Goal: Information Seeking & Learning: Learn about a topic

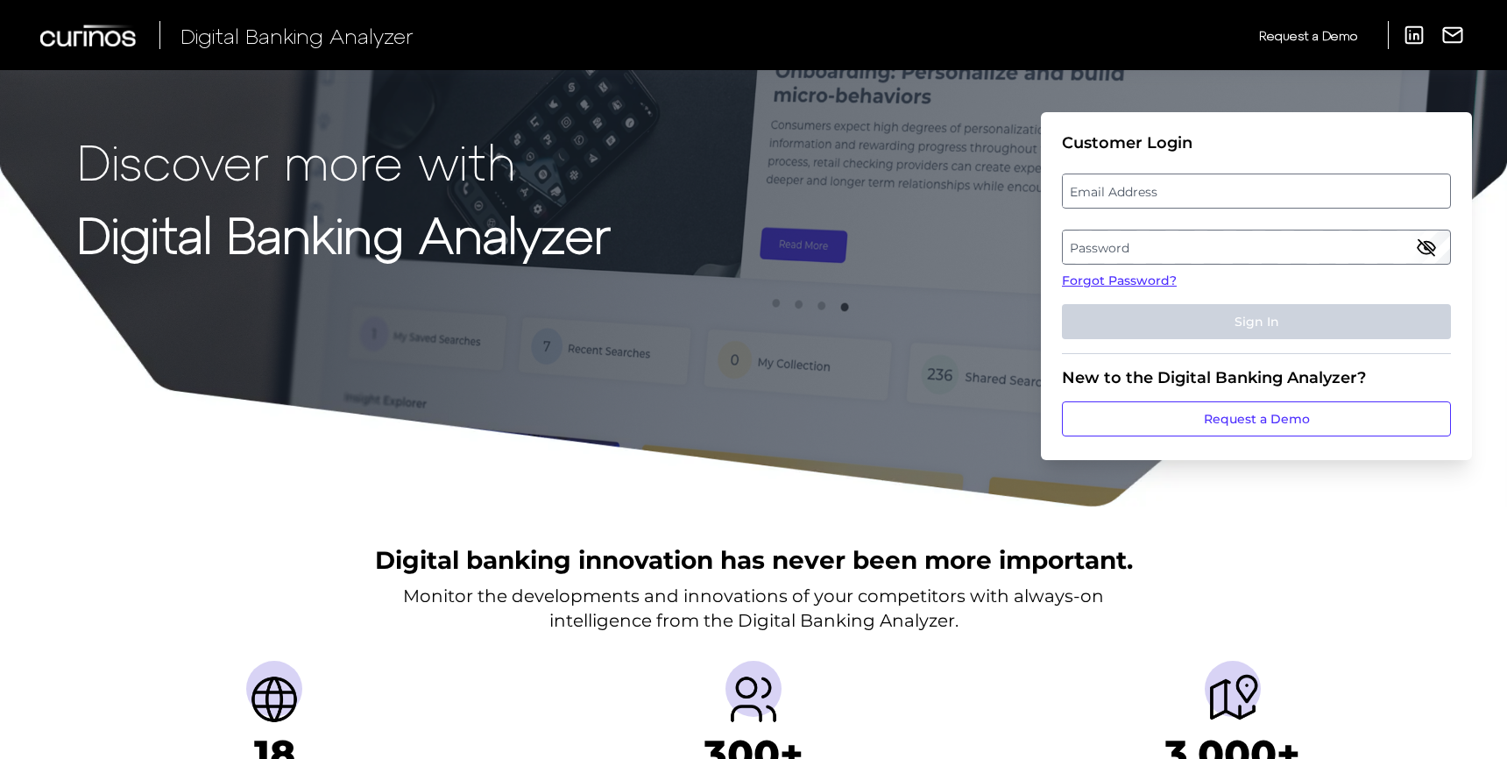
click at [1292, 188] on label "Email Address" at bounding box center [1256, 191] width 386 height 32
click at [1292, 188] on input "email" at bounding box center [1256, 190] width 389 height 35
click at [1235, 195] on input "Email Address" at bounding box center [1256, 190] width 389 height 35
type input "[PERSON_NAME][EMAIL_ADDRESS][PERSON_NAME][DOMAIN_NAME]"
click at [1145, 248] on label "Password" at bounding box center [1256, 247] width 386 height 32
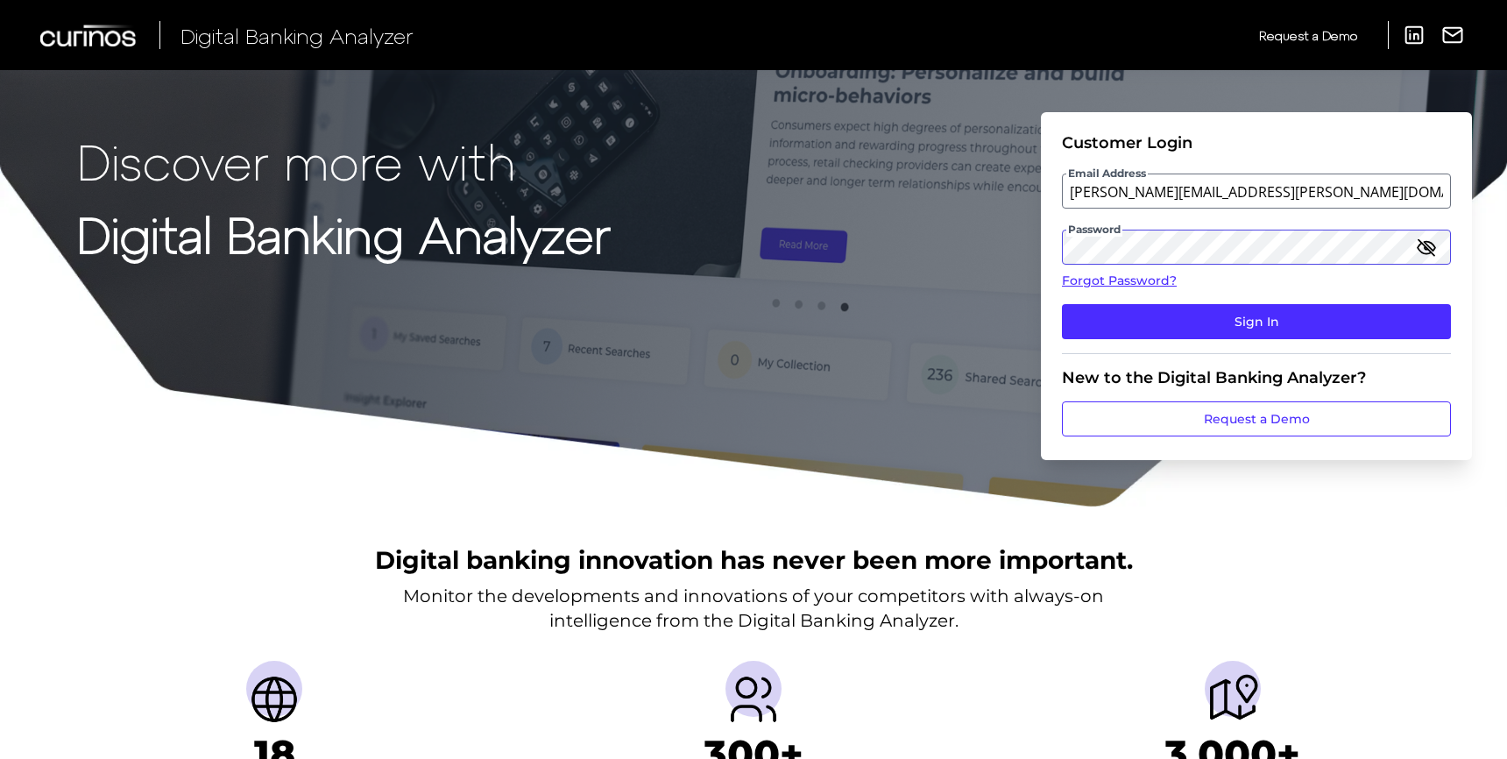
click at [1062, 304] on button "Sign In" at bounding box center [1256, 321] width 389 height 35
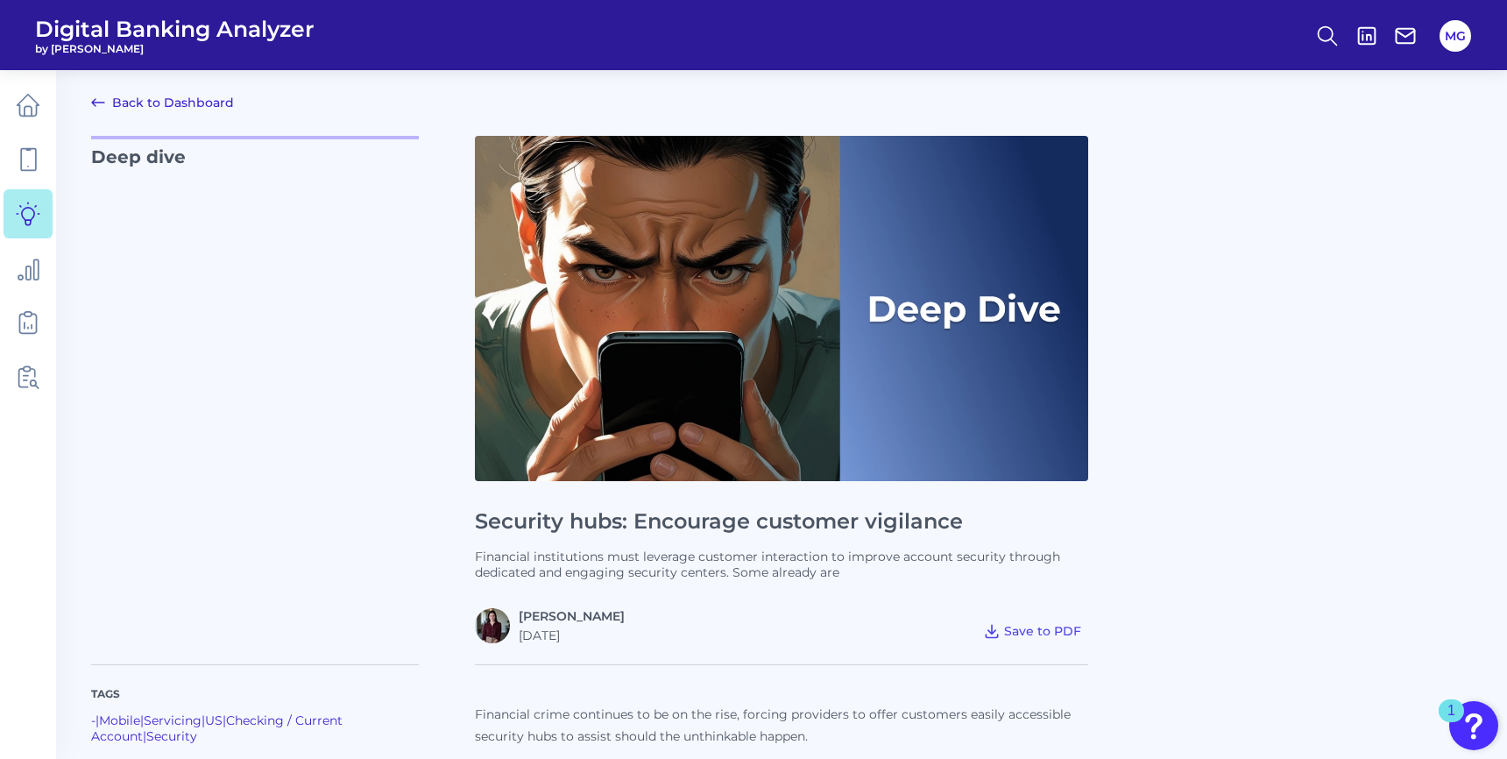
click at [156, 99] on link "Back to Dashboard" at bounding box center [162, 102] width 143 height 21
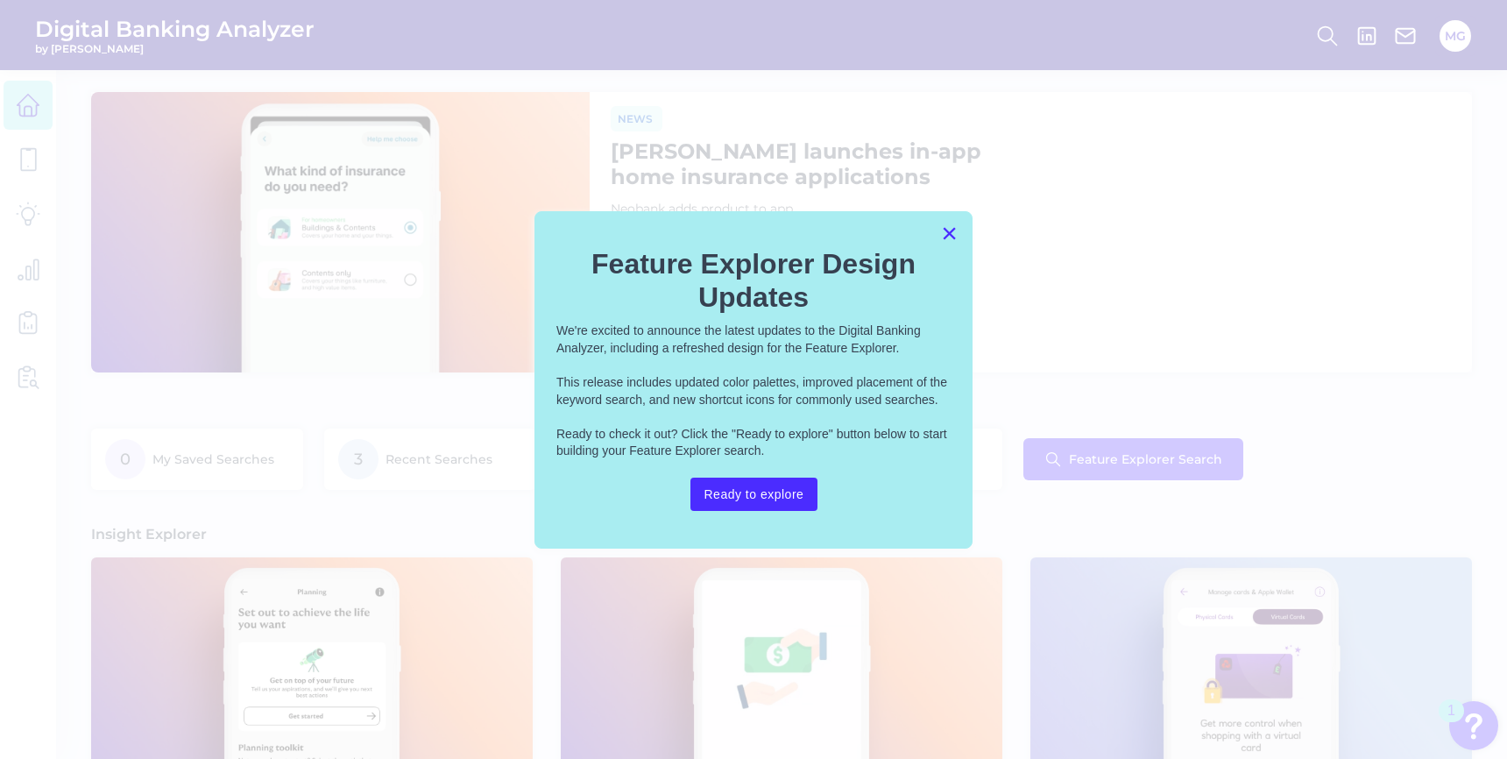
drag, startPoint x: 945, startPoint y: 233, endPoint x: 1094, endPoint y: 272, distance: 154.0
click at [946, 233] on button "×" at bounding box center [949, 233] width 17 height 28
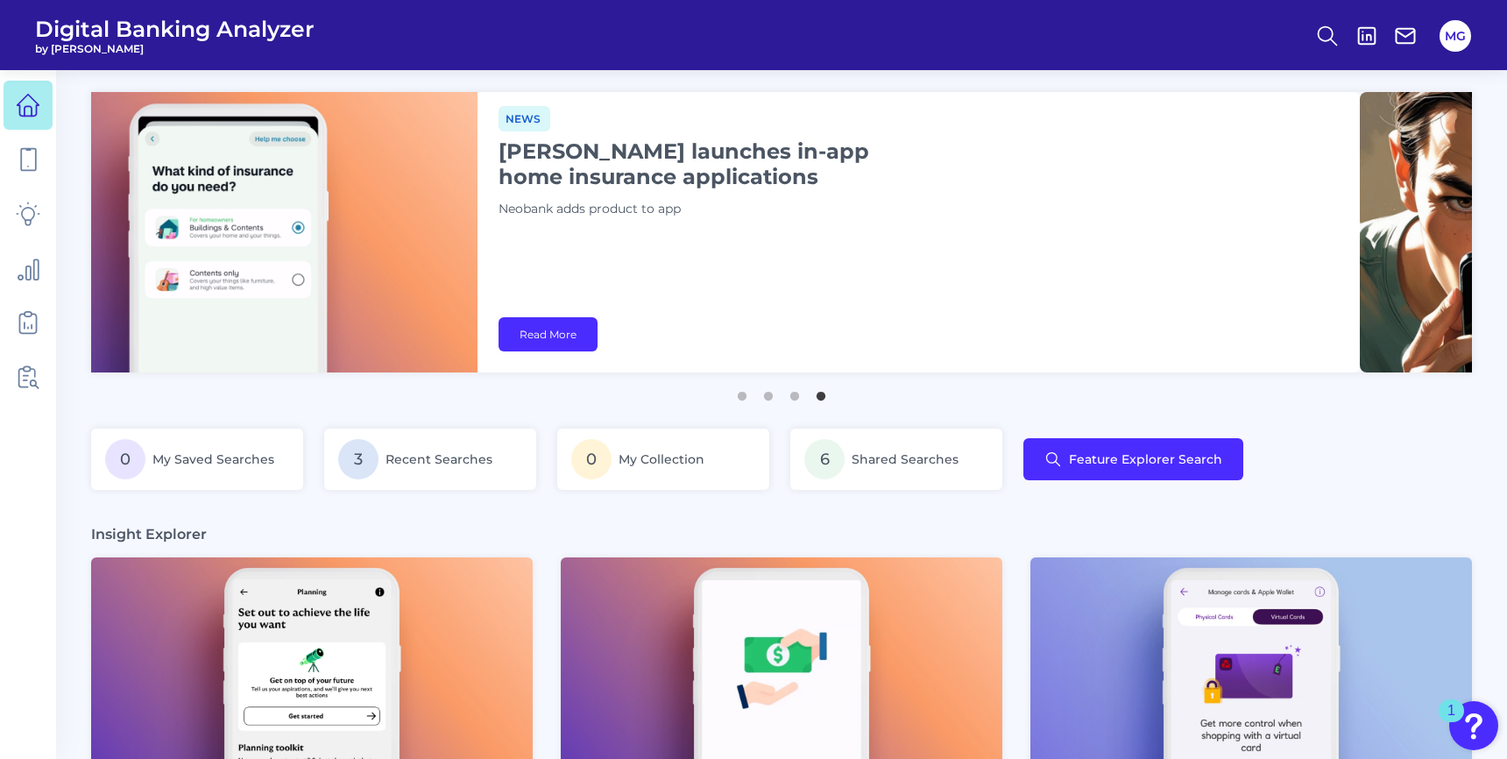
drag, startPoint x: 1256, startPoint y: 277, endPoint x: 607, endPoint y: 281, distance: 649.1
click at [621, 281] on div "News [PERSON_NAME] launches in-app home insurance applications Neobank adds pro…" at bounding box center [918, 232] width 882 height 280
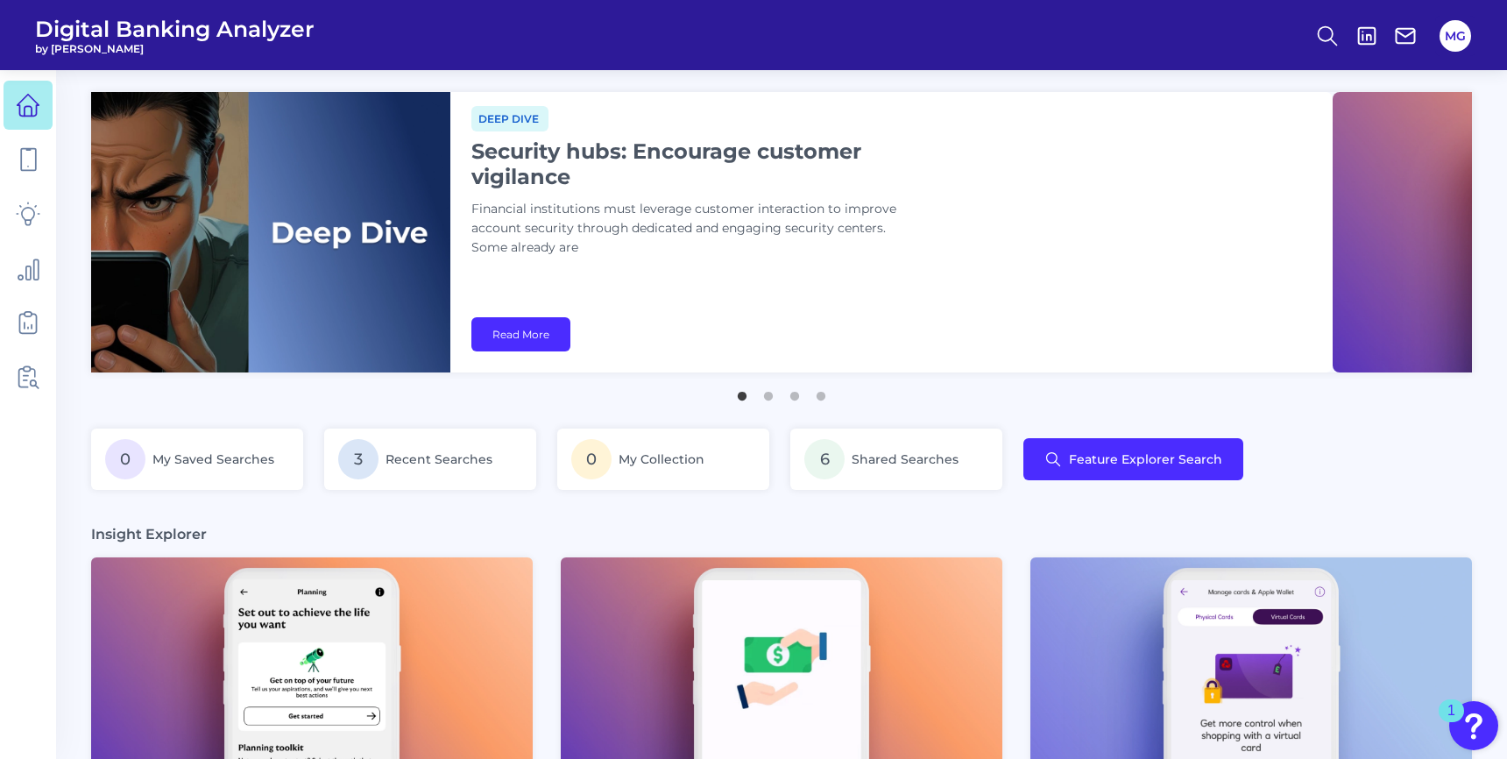
drag, startPoint x: 1416, startPoint y: 296, endPoint x: 770, endPoint y: 300, distance: 645.6
click at [771, 300] on div "Deep dive Security hubs: Encourage customer vigilance Financial institutions mu…" at bounding box center [891, 232] width 882 height 280
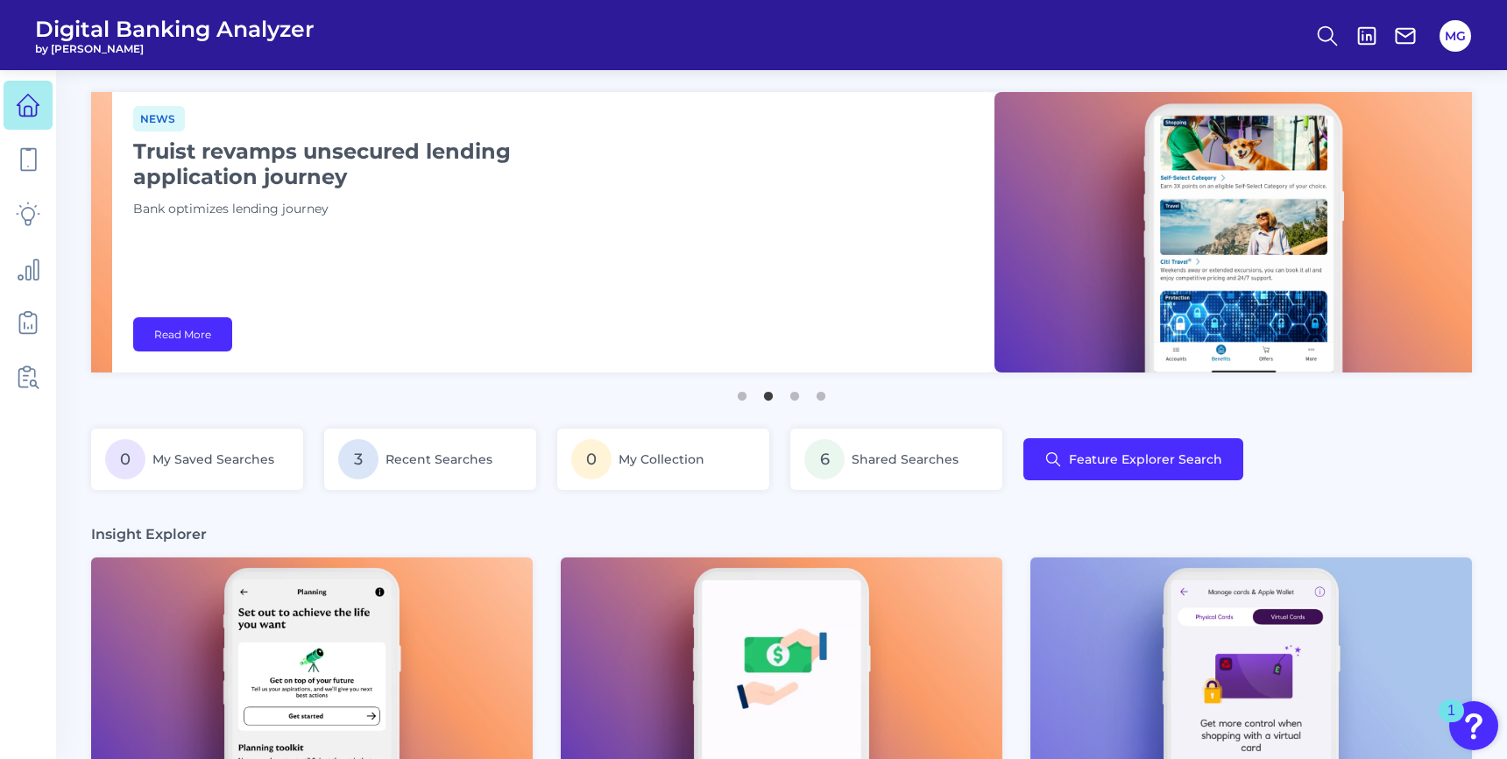
drag, startPoint x: 1287, startPoint y: 278, endPoint x: 675, endPoint y: 293, distance: 611.6
click at [651, 300] on div "News Truist revamps unsecured lending application journey Bank optimizes lendin…" at bounding box center [553, 232] width 882 height 280
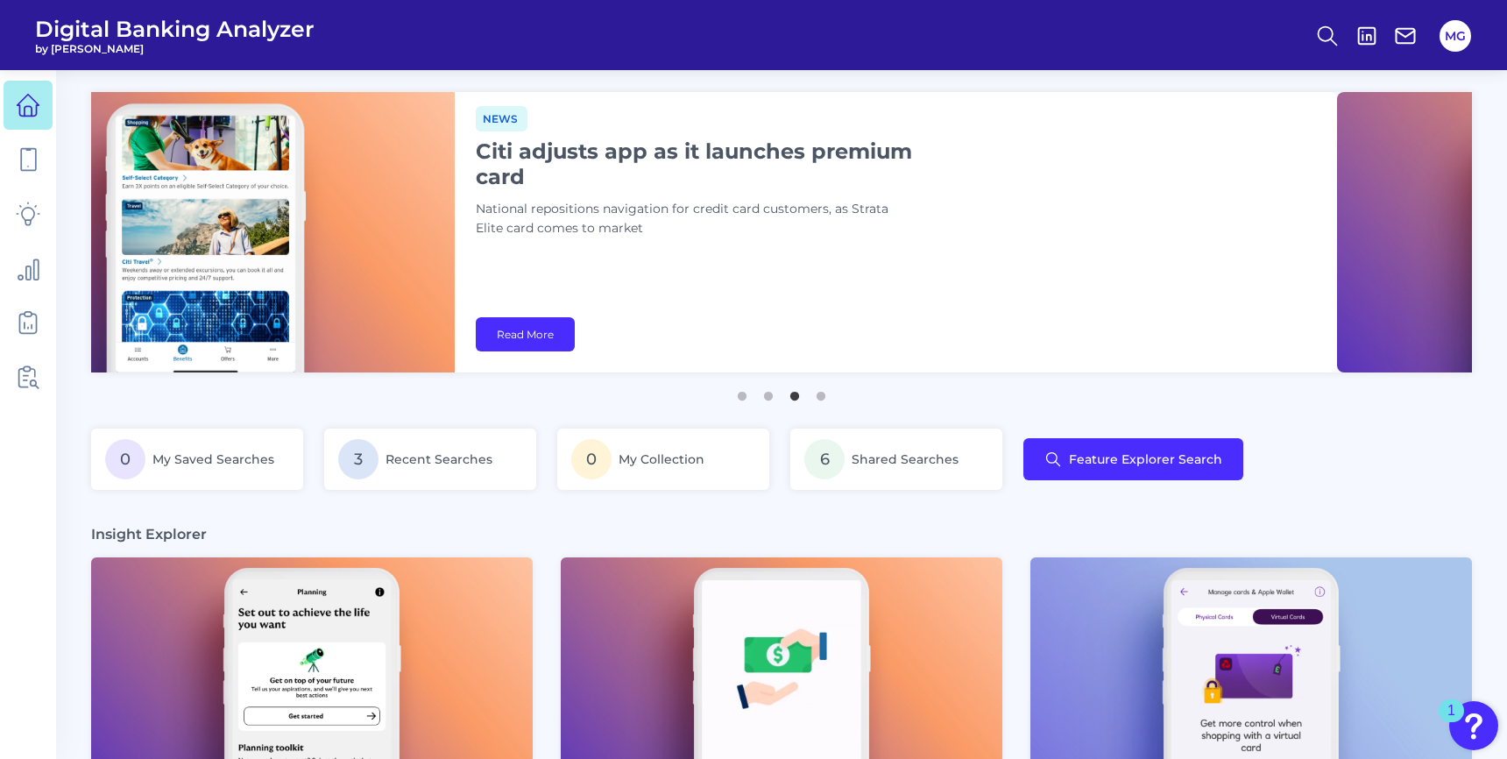
drag, startPoint x: 1281, startPoint y: 269, endPoint x: 490, endPoint y: 275, distance: 791.0
click at [493, 275] on div "News Citi adjusts app as it launches premium card National repositions navigati…" at bounding box center [896, 232] width 882 height 280
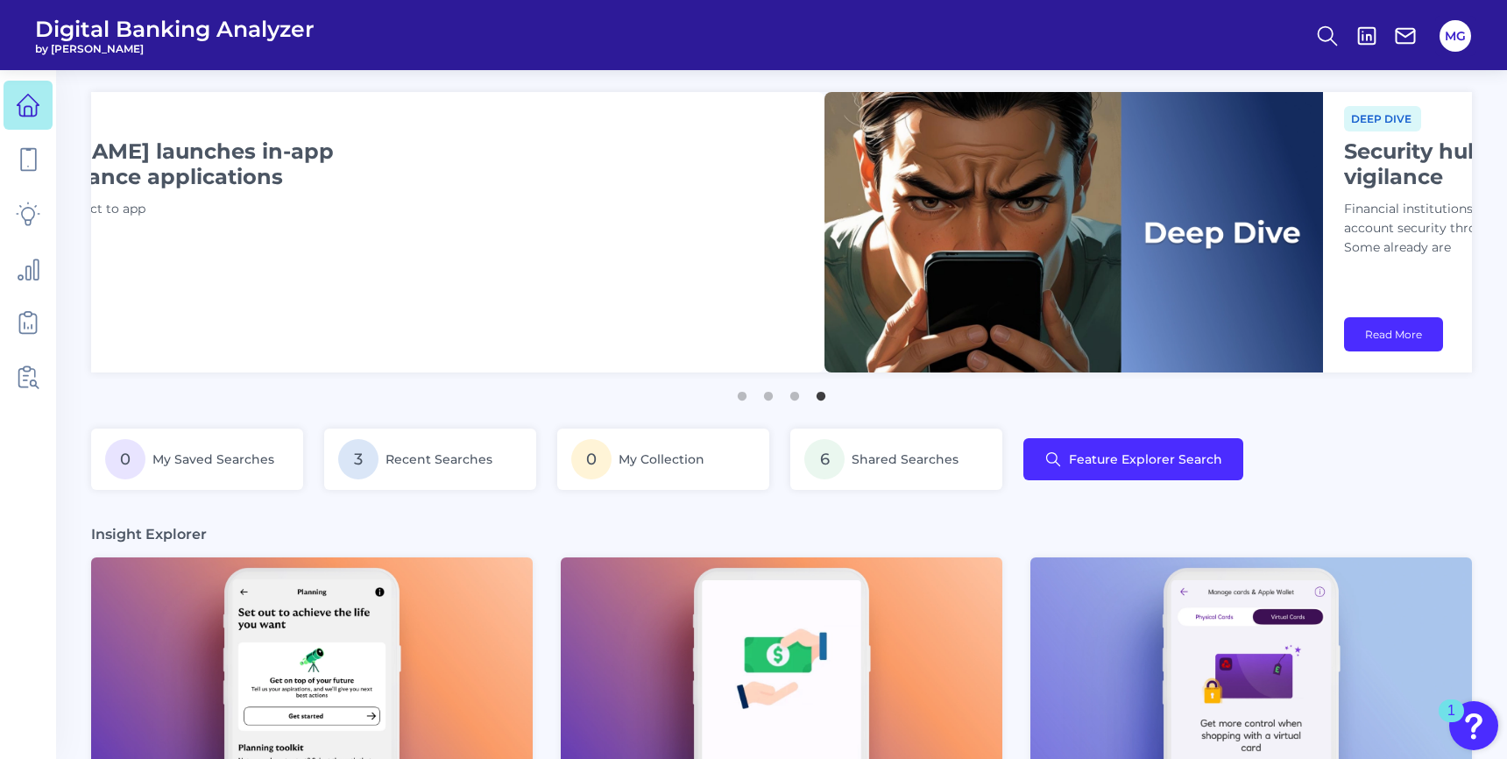
drag, startPoint x: 1173, startPoint y: 239, endPoint x: 551, endPoint y: 253, distance: 622.1
click at [463, 258] on div "News [PERSON_NAME] launches in-app home insurance applications Neobank adds pro…" at bounding box center [383, 232] width 882 height 280
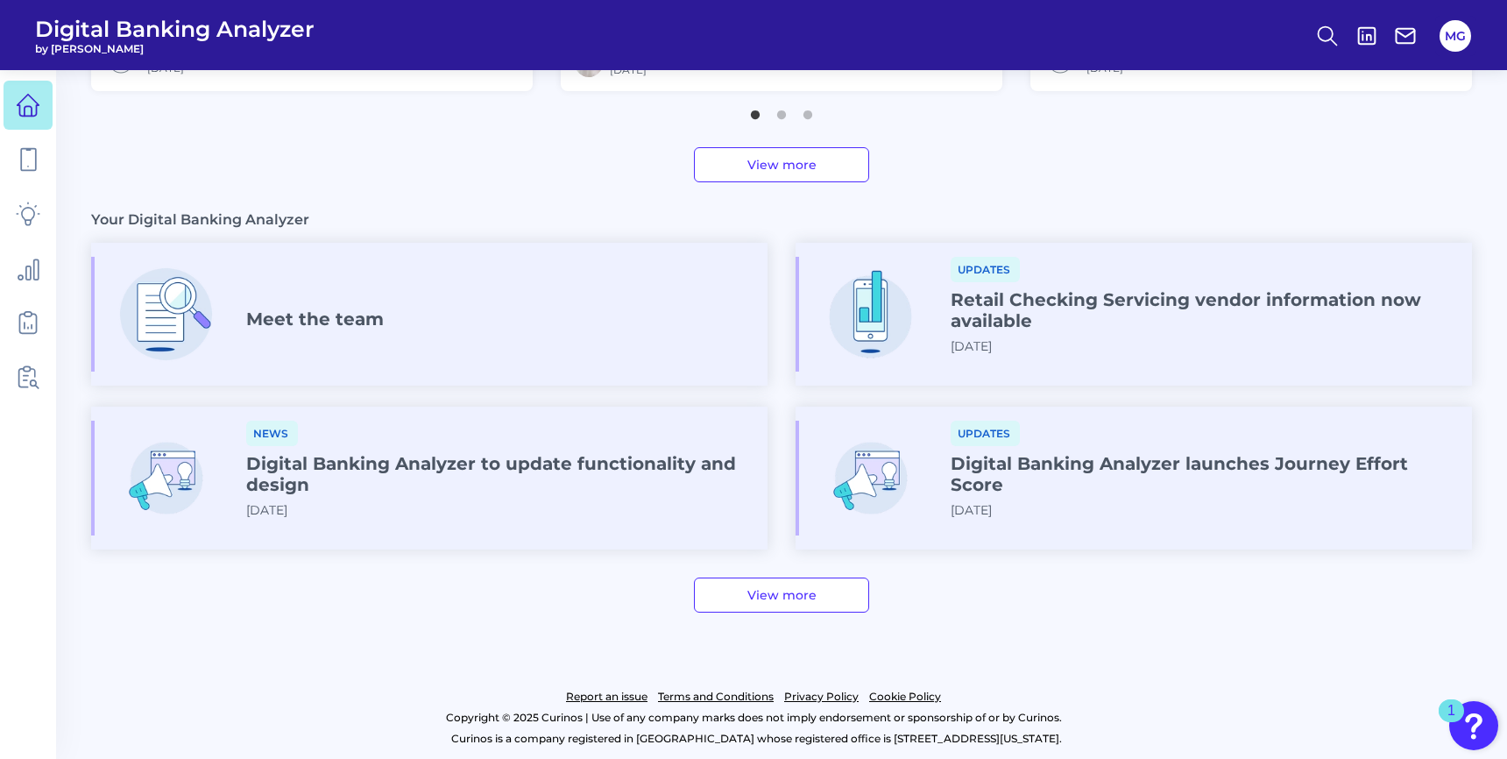
scroll to position [877, 0]
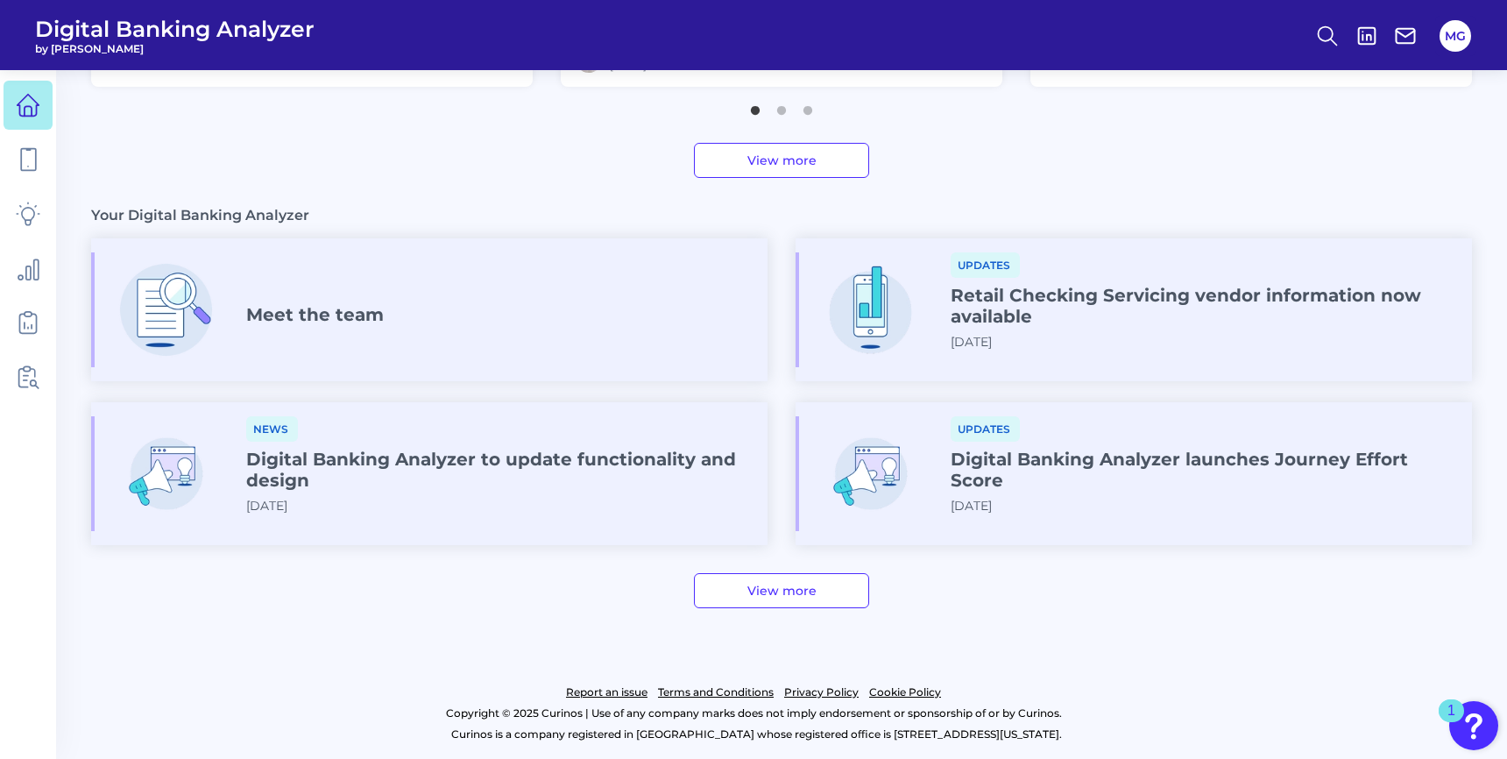
click at [484, 519] on div "News Digital Banking Analyzer to update functionality and design [DATE]" at bounding box center [499, 471] width 507 height 111
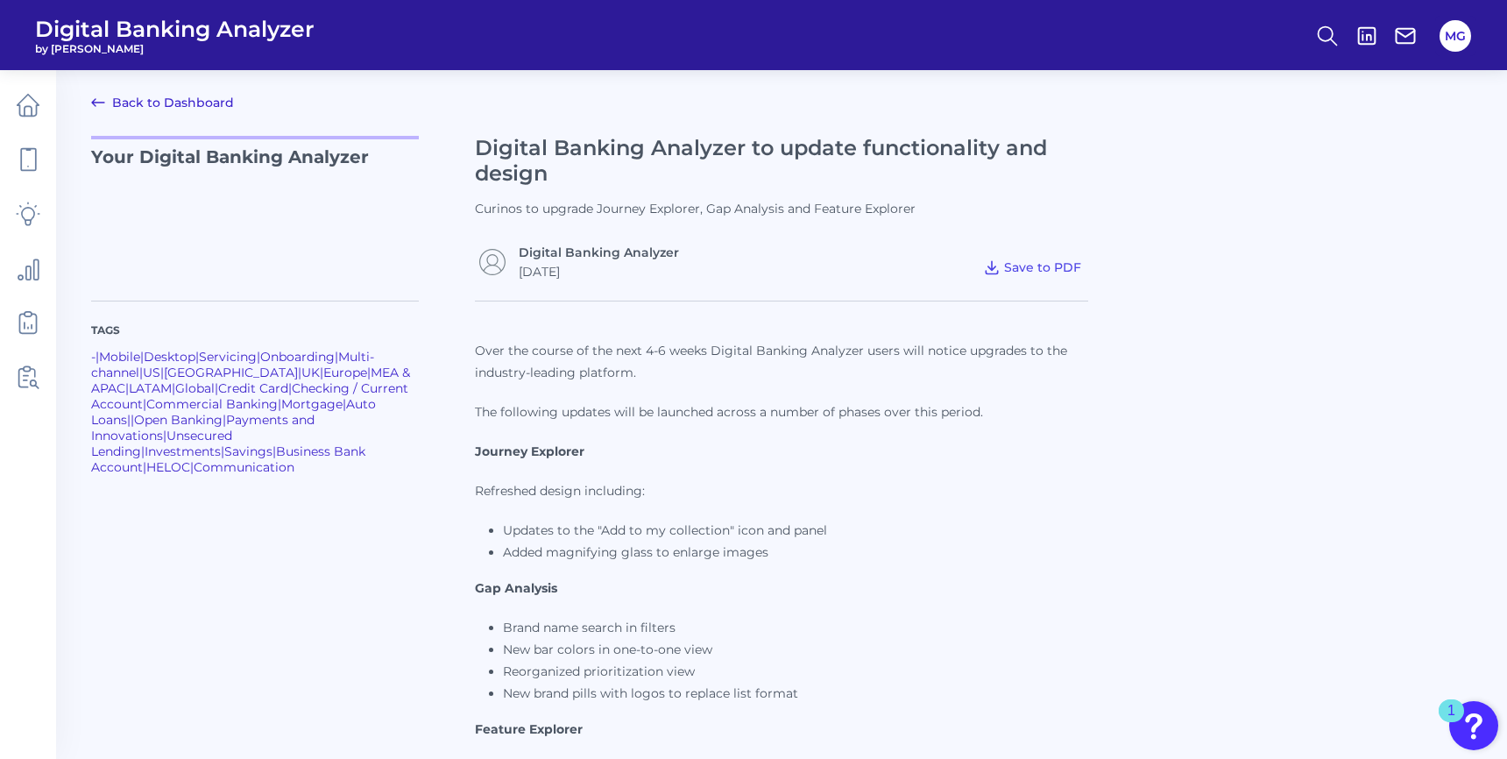
click at [1188, 496] on div "Tags - | Mobile | Desktop | Servicing | Onboarding | Multi-channel | [GEOGRAPHI…" at bounding box center [781, 577] width 1380 height 597
click at [169, 95] on link "Back to Dashboard" at bounding box center [162, 102] width 143 height 21
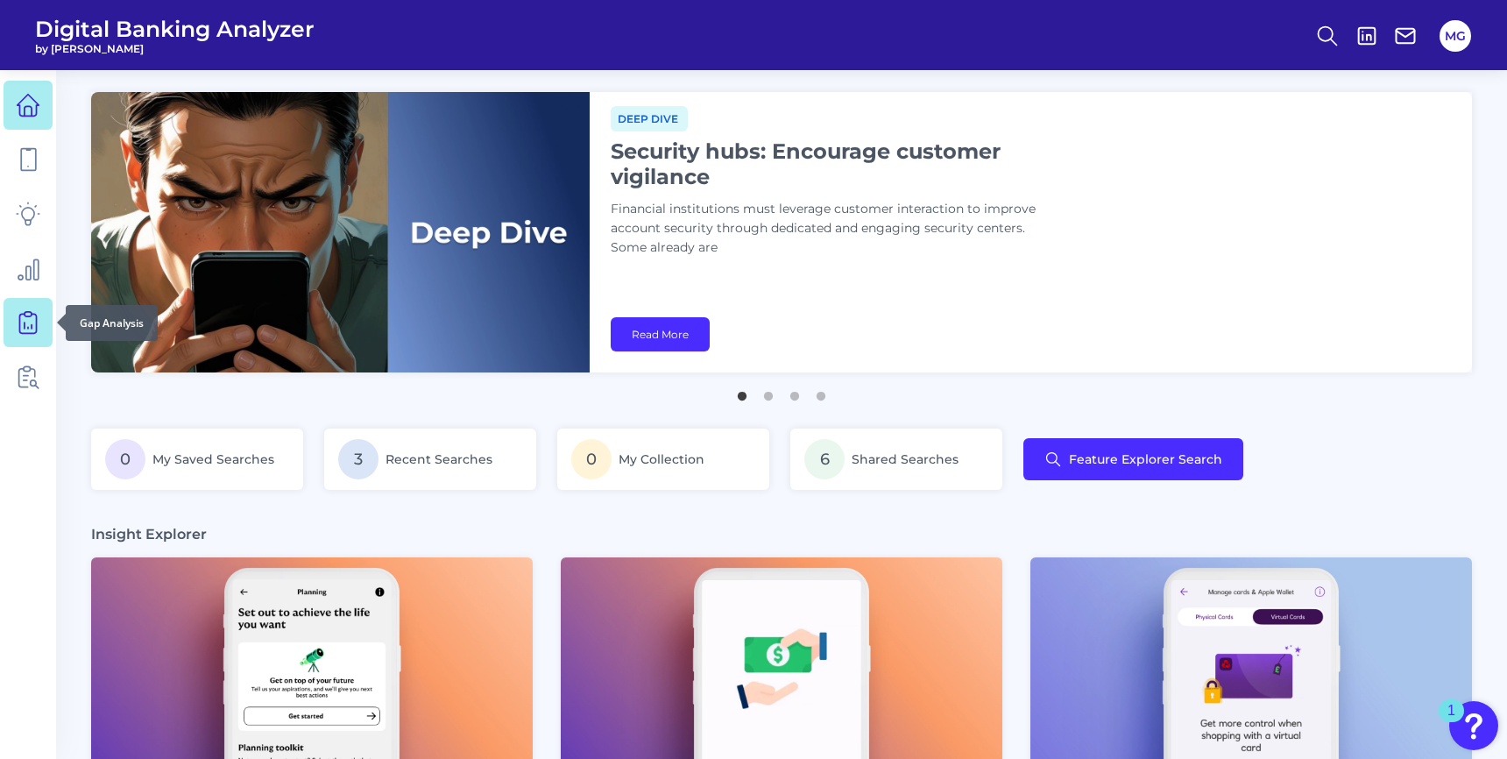
click at [29, 342] on link at bounding box center [28, 322] width 49 height 49
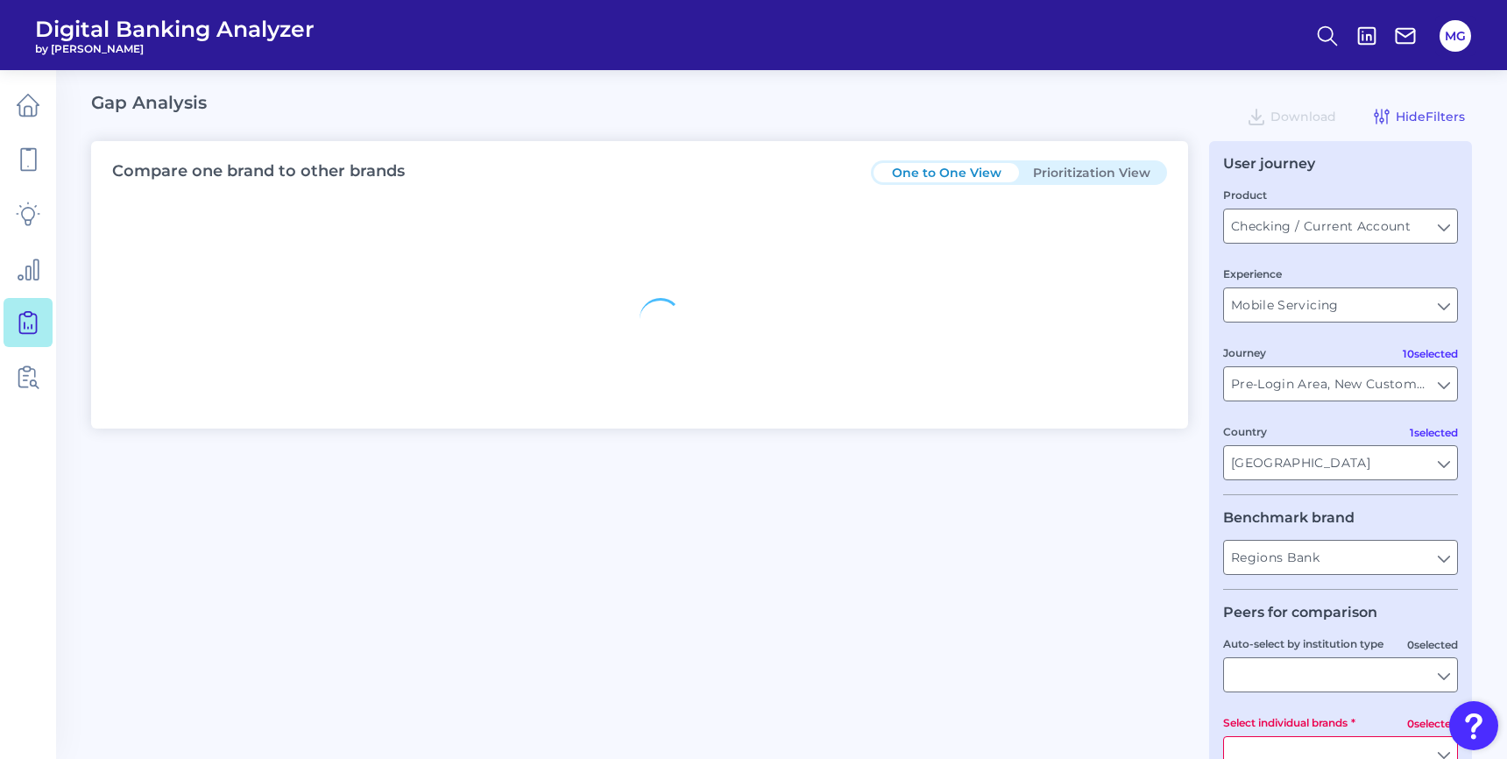
type input "All Journeys"
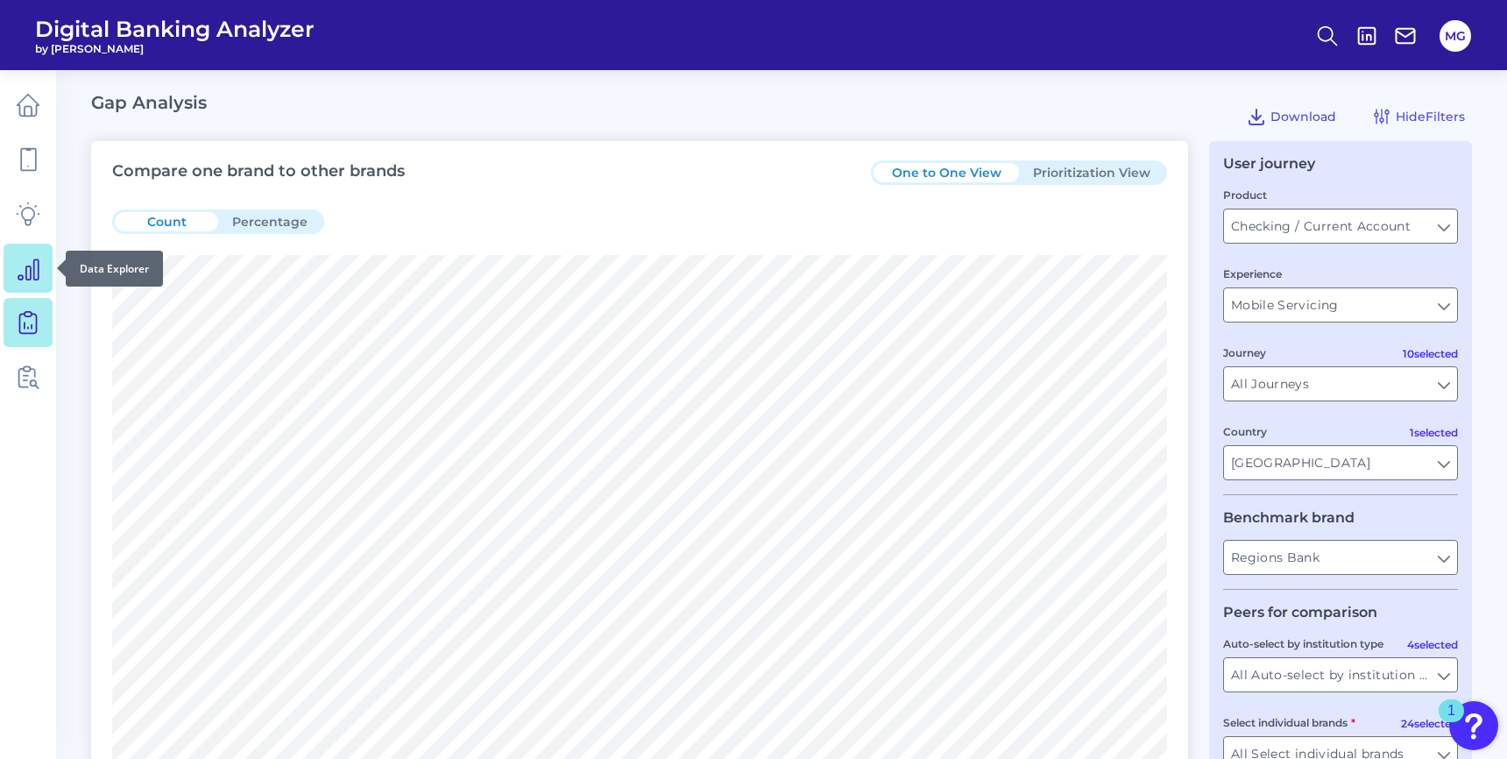
click at [30, 276] on icon at bounding box center [28, 269] width 20 height 20
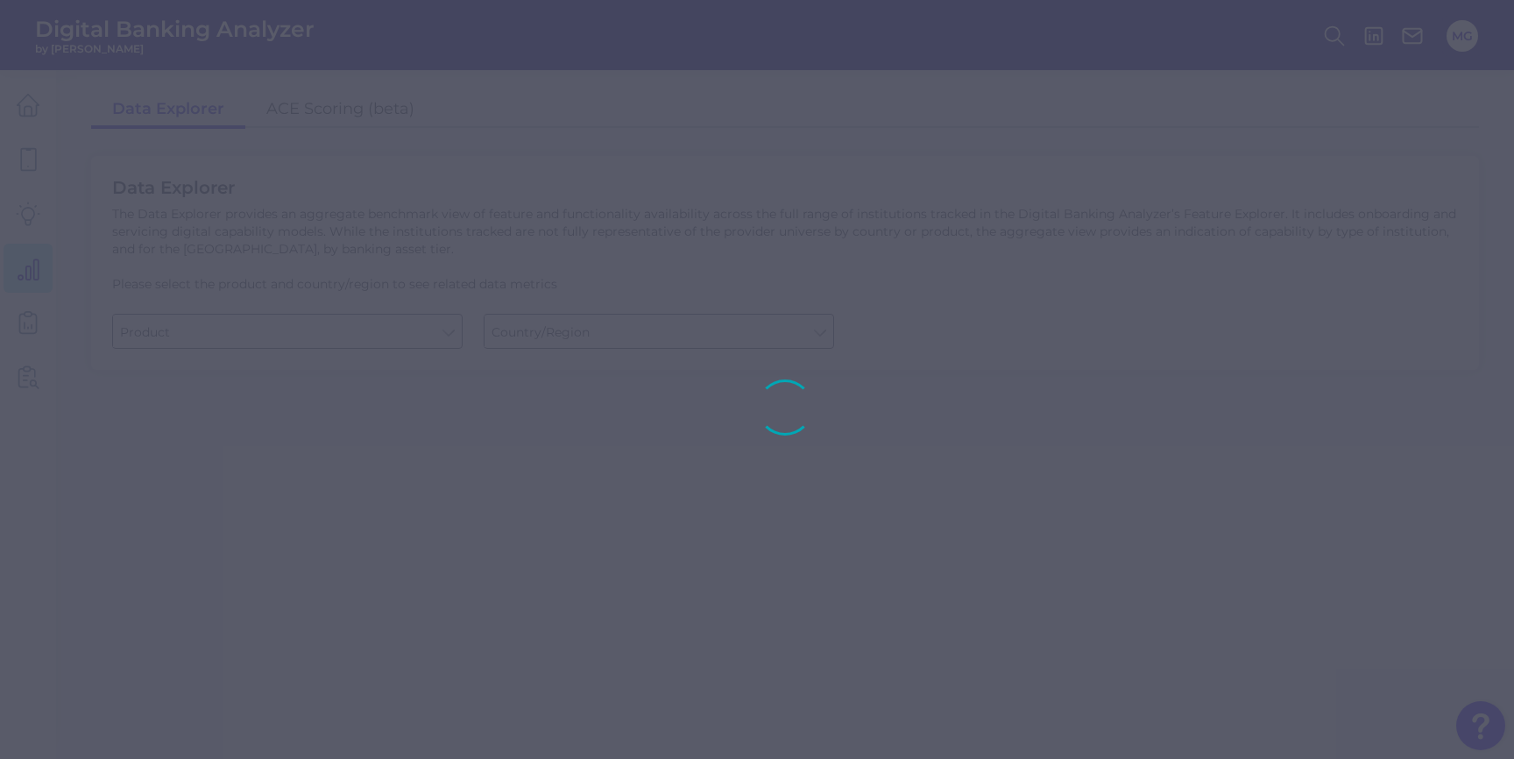
type input "Checking / Current Account"
type input "[GEOGRAPHIC_DATA]"
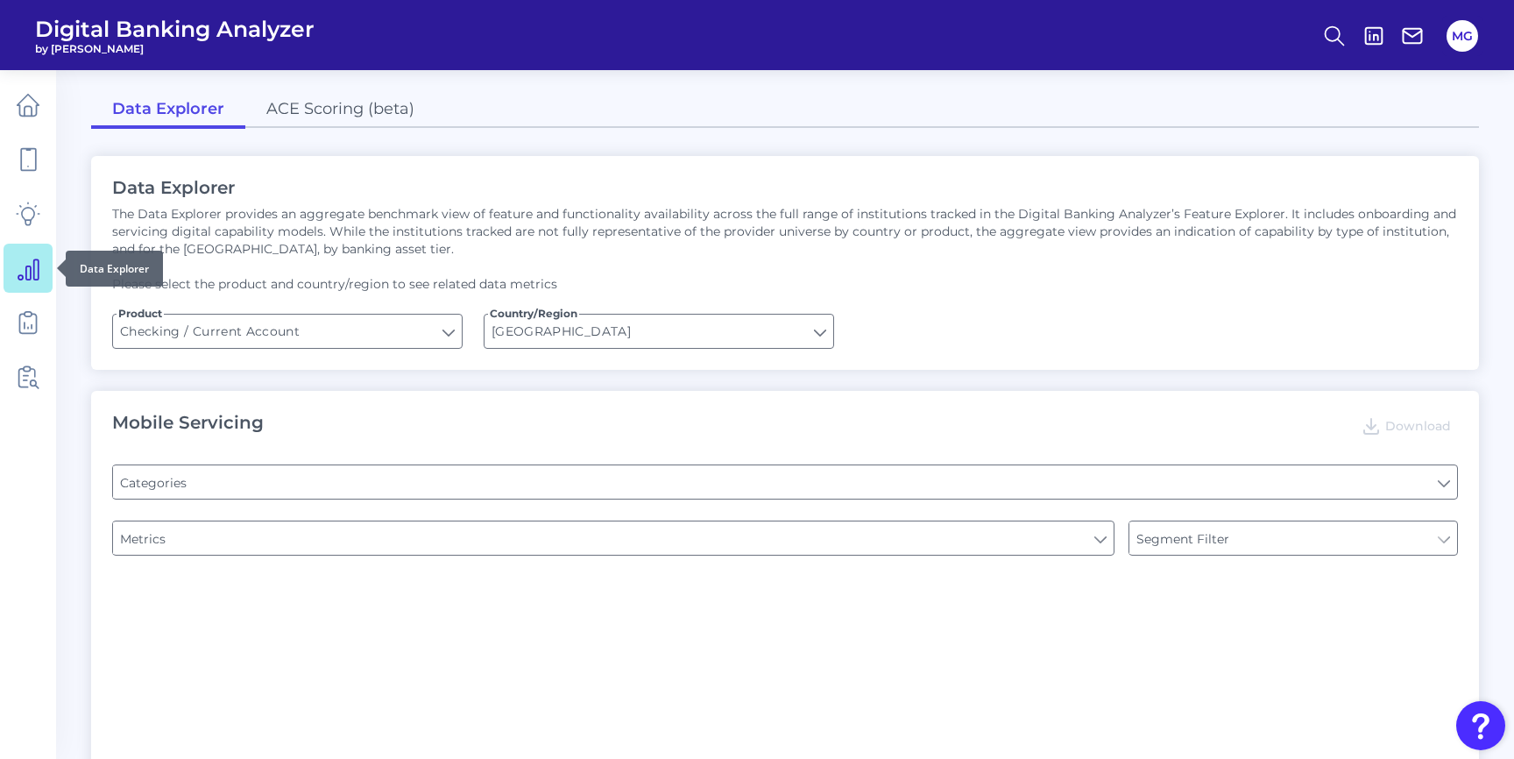
type input "Type of Institution"
type input "Pre-login Features"
type input "Online Banking Registration"
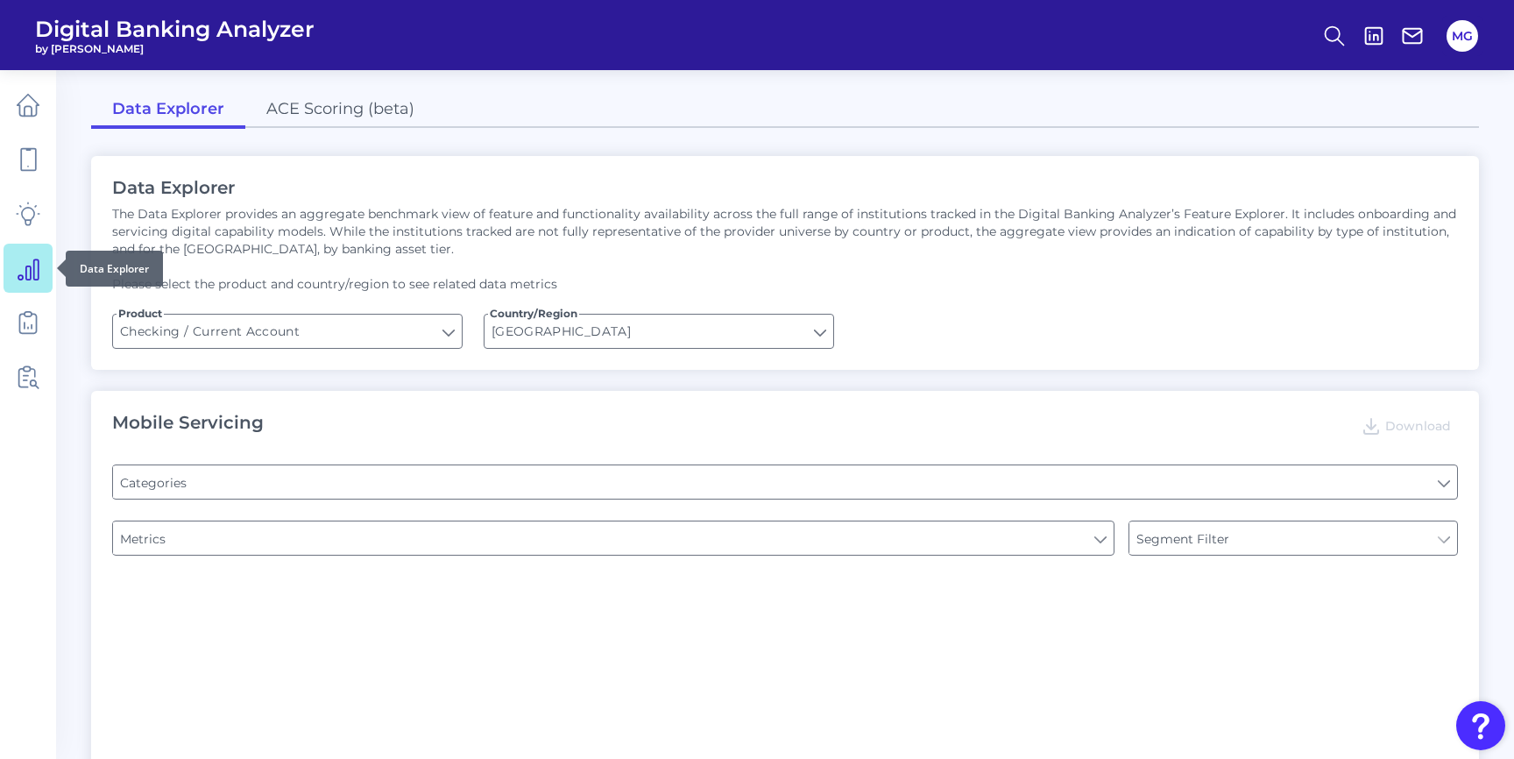
type input "Channel"
type input "Can you register for online banking?"
type input "Upon opening the app are users immediately prompted to use Touch/Face ID to log…"
type input "END-TO-END JOURNEY: Can you apply for the PRODUCT as a new to brand customer on…"
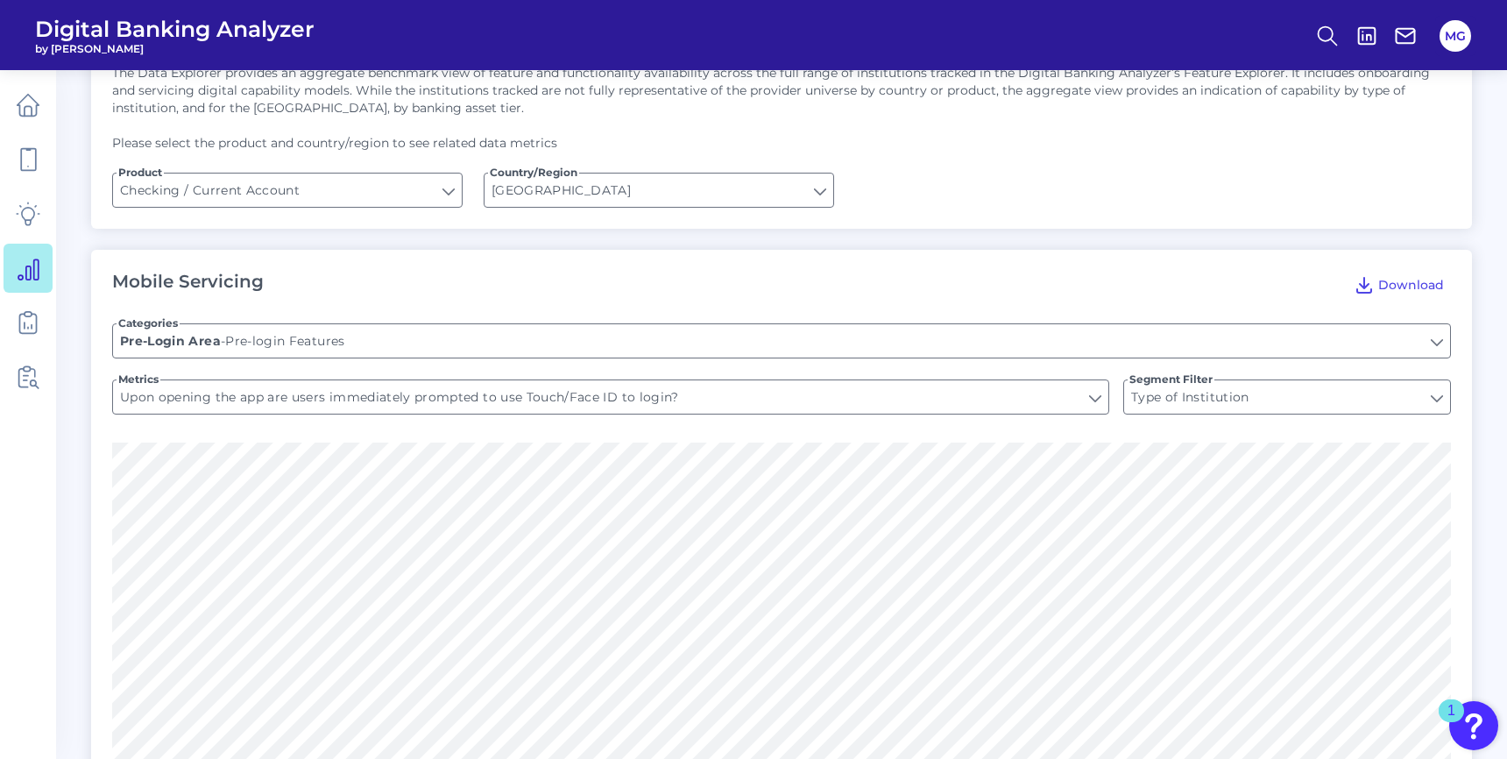
scroll to position [123, 0]
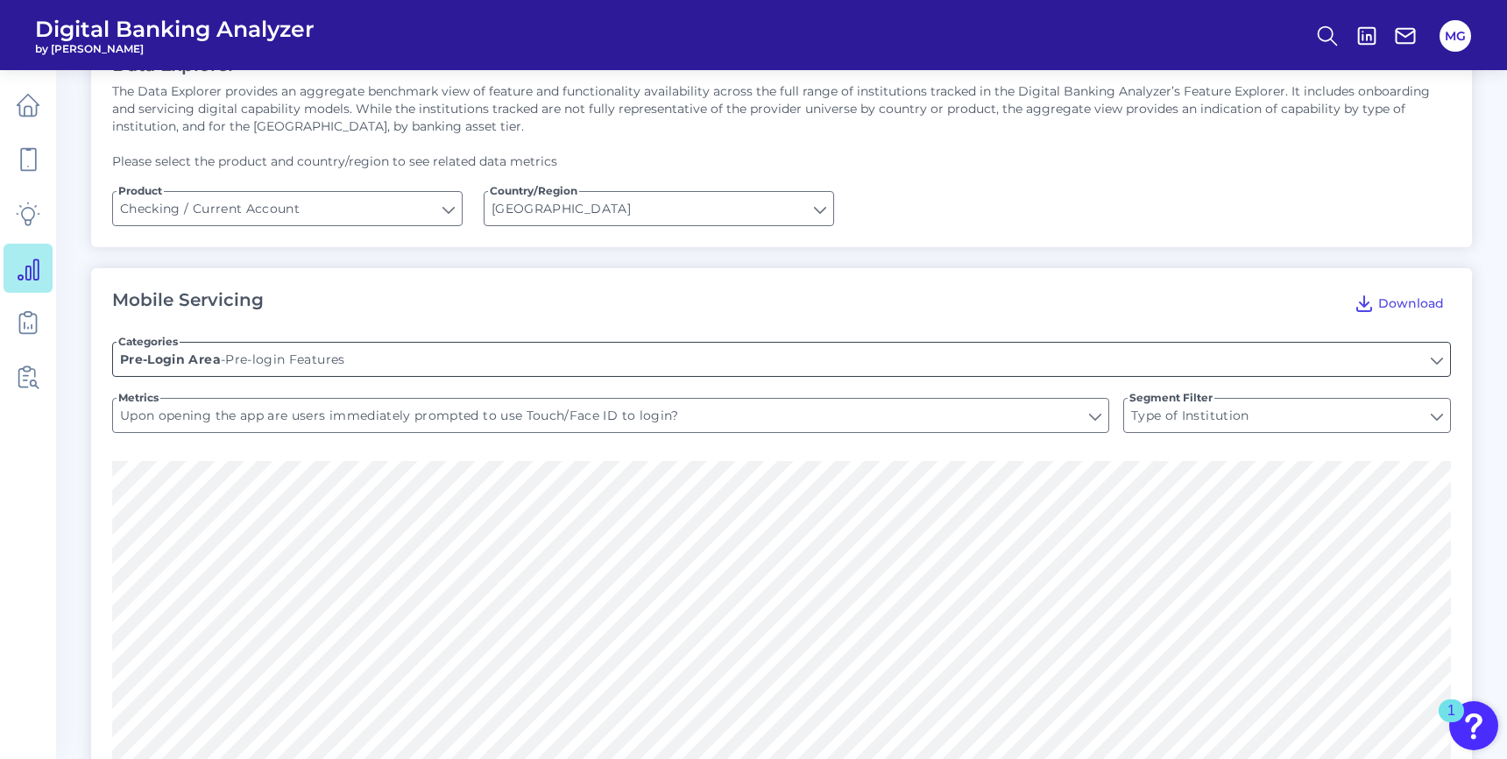
click at [420, 359] on input "Pre-login Features" at bounding box center [781, 358] width 1337 height 33
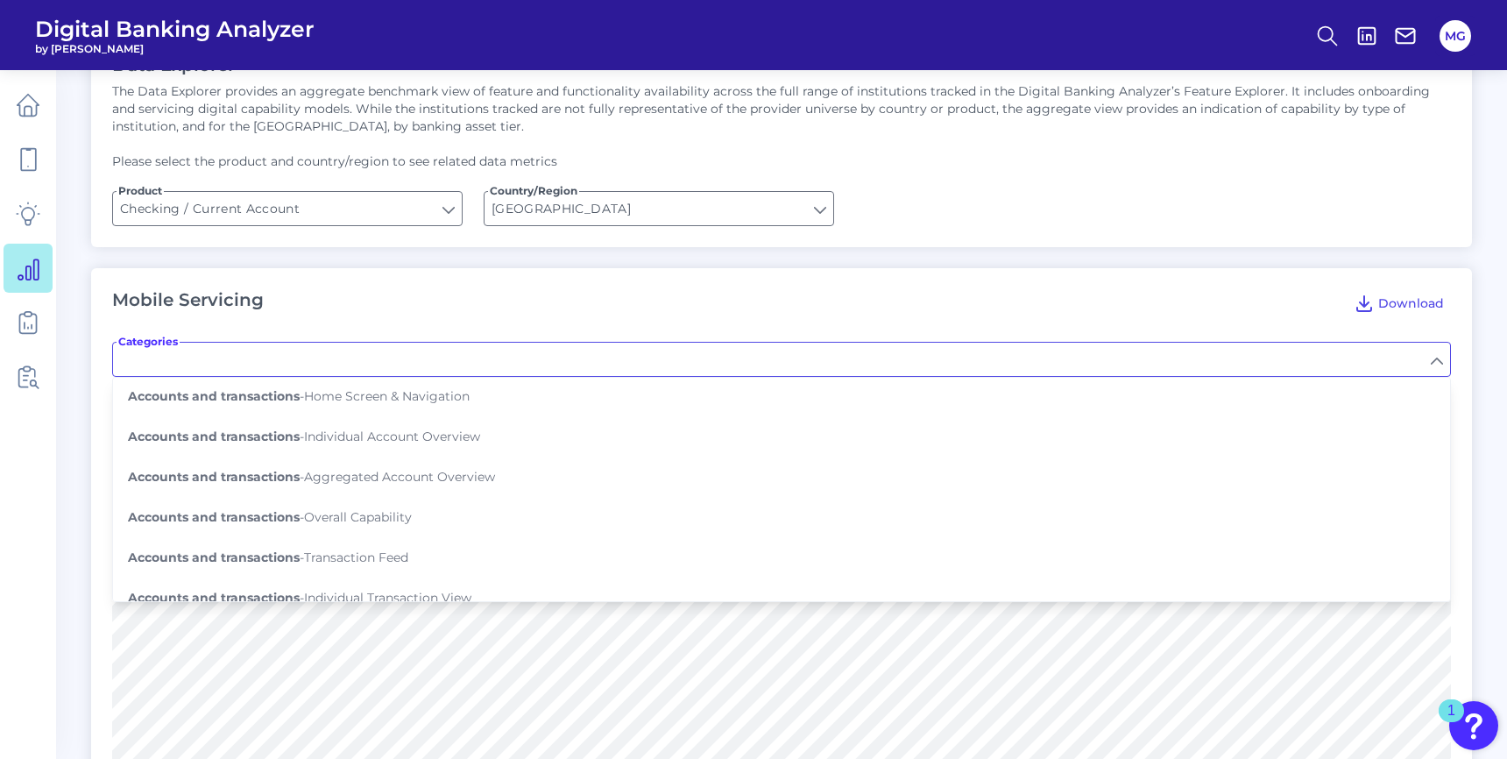
scroll to position [215, 0]
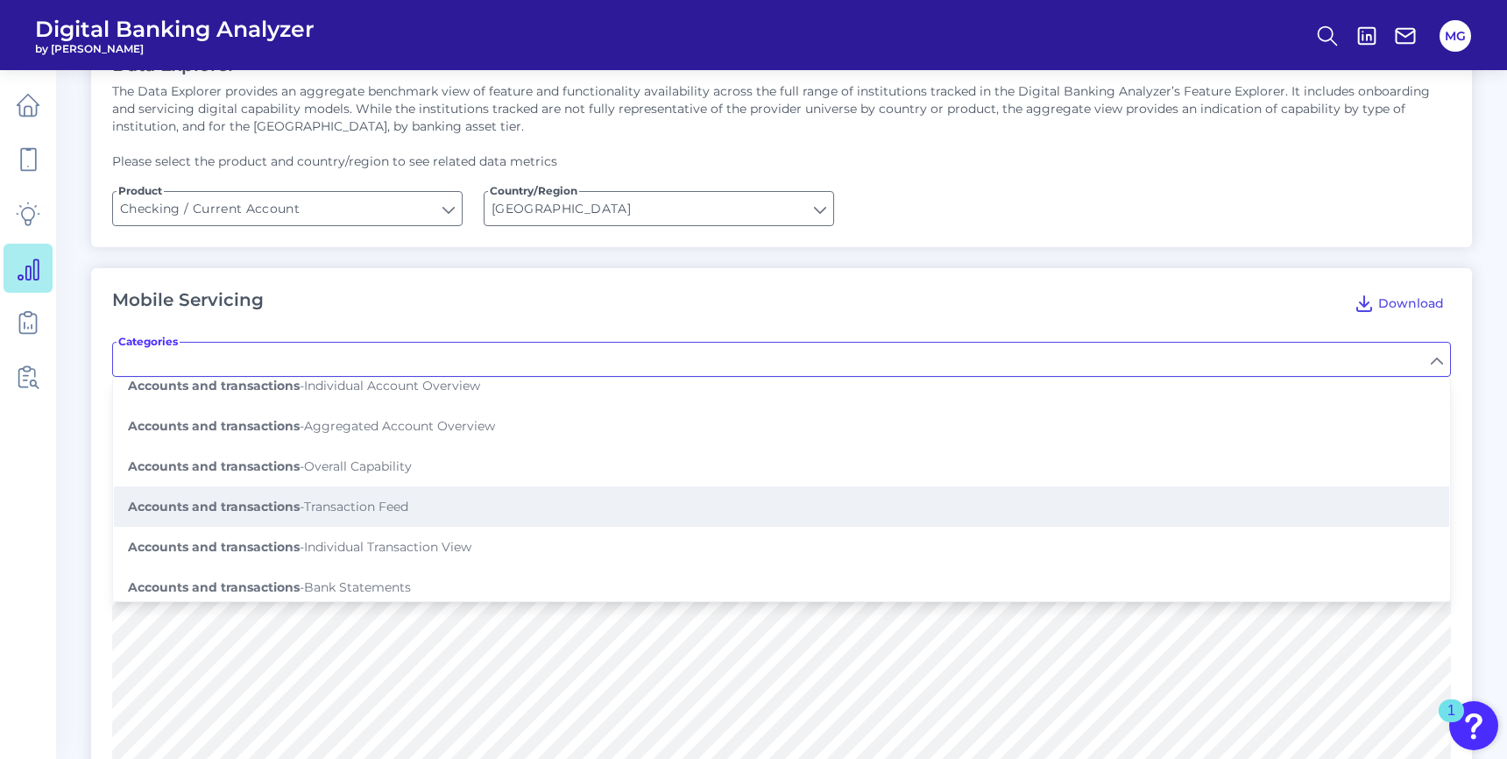
click at [683, 486] on button "Accounts and transactions - Transaction Feed" at bounding box center [781, 506] width 1335 height 40
type input "Transaction Feed"
type input "Shows pending transactions"
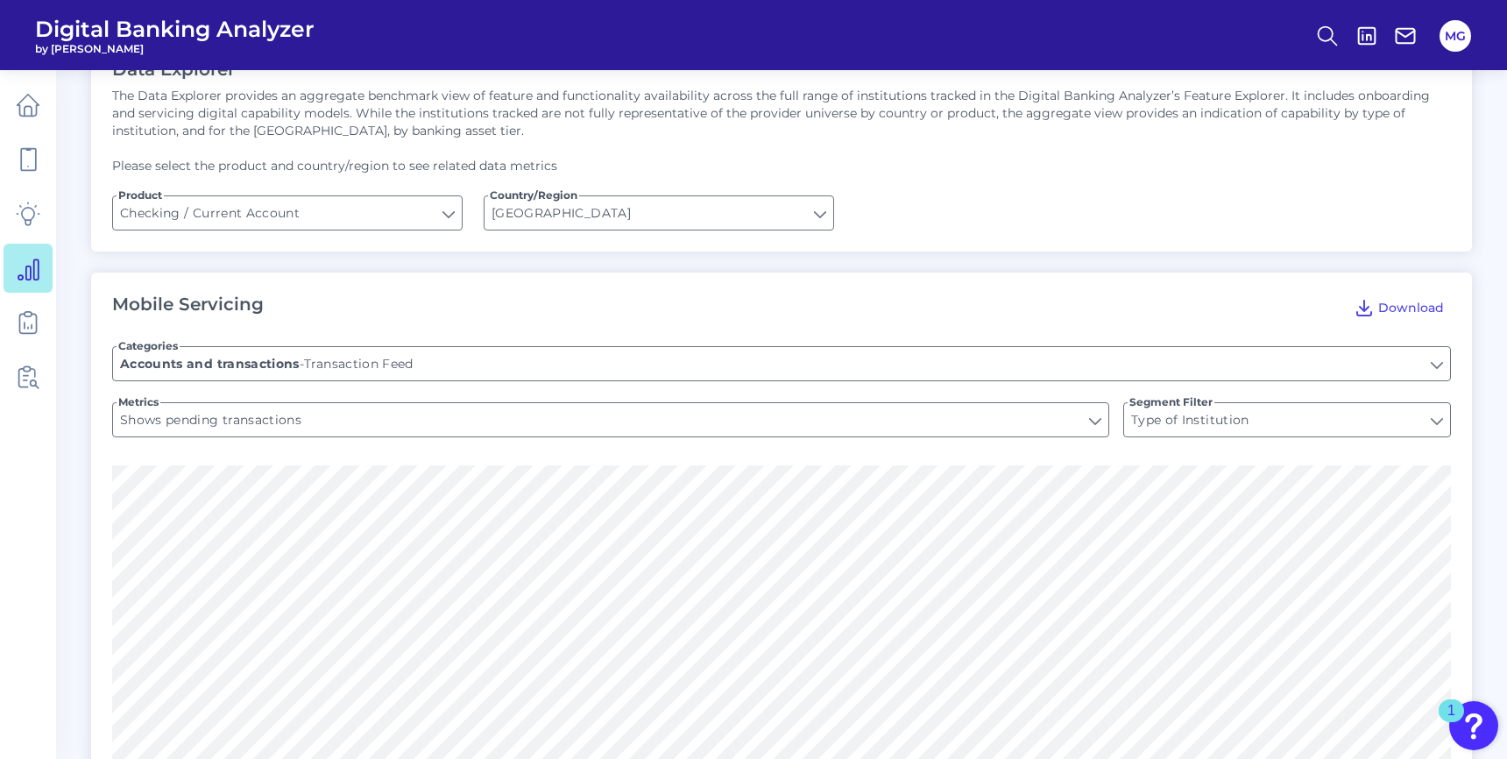
scroll to position [0, 0]
